Goal: Find specific page/section: Find specific page/section

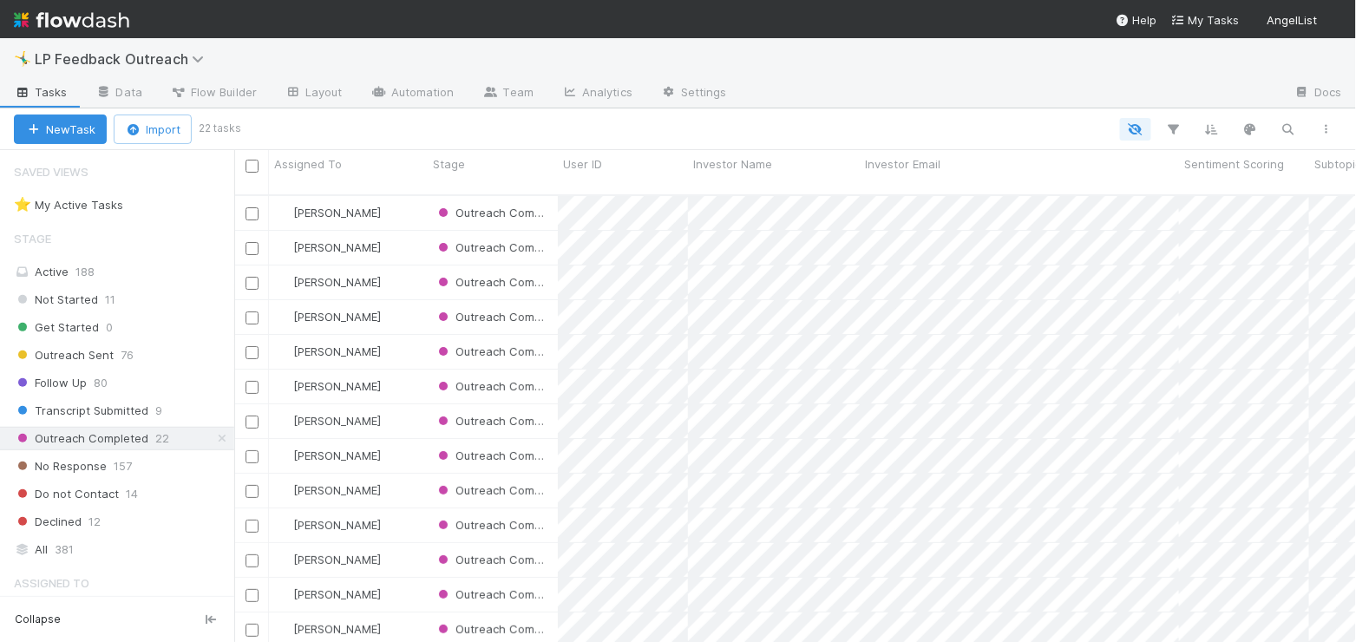
scroll to position [461, 1122]
click at [607, 91] on link "Analytics" at bounding box center [597, 94] width 99 height 28
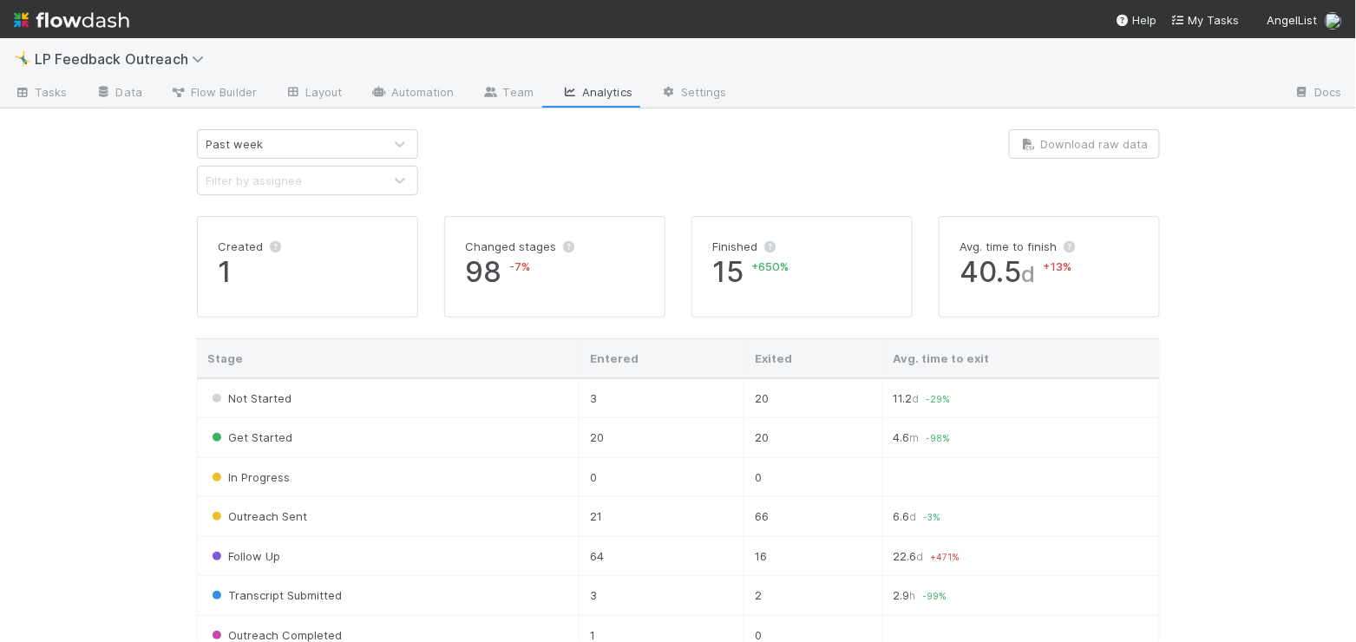
click at [607, 91] on link "Analytics" at bounding box center [597, 94] width 99 height 28
